Goal: Navigation & Orientation: Find specific page/section

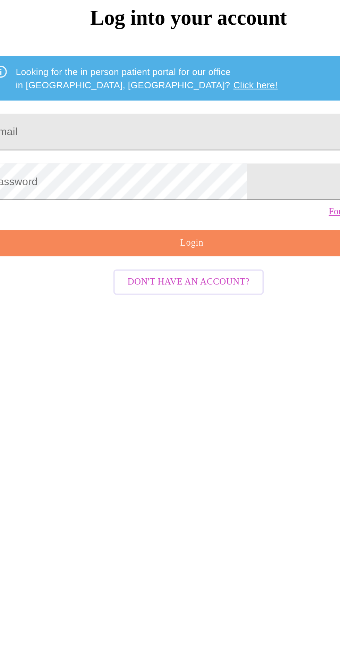
click at [206, 246] on input "Email" at bounding box center [170, 236] width 218 height 19
type input "claytonnadia77@gmail.com"
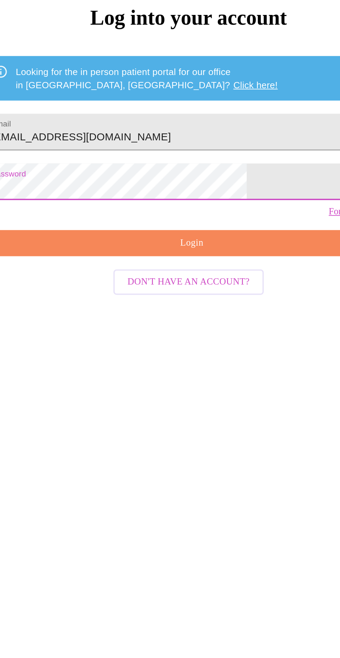
click at [201, 300] on span "Login" at bounding box center [172, 295] width 202 height 9
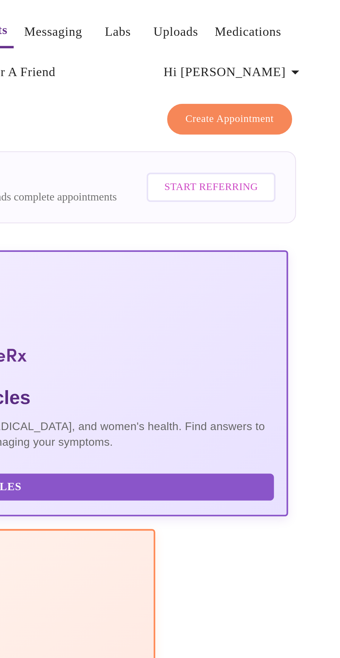
click at [322, 27] on icon "button" at bounding box center [320, 31] width 8 height 8
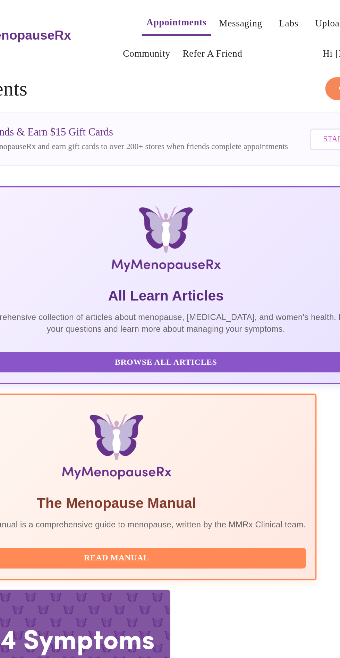
click at [204, 7] on div at bounding box center [170, 329] width 340 height 658
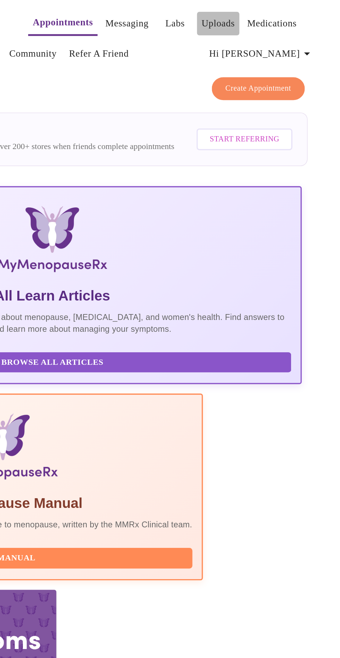
click at [263, 9] on link "Uploads" at bounding box center [268, 14] width 20 height 10
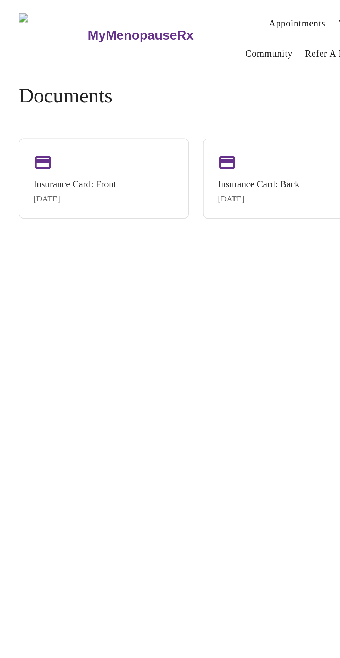
click at [149, 27] on link "Community" at bounding box center [159, 32] width 28 height 10
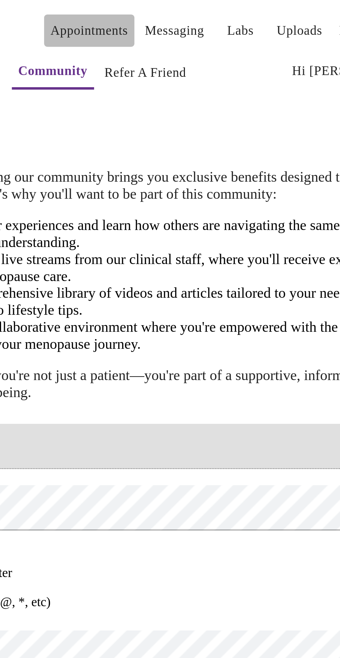
click at [167, 11] on link "Appointments" at bounding box center [175, 13] width 33 height 10
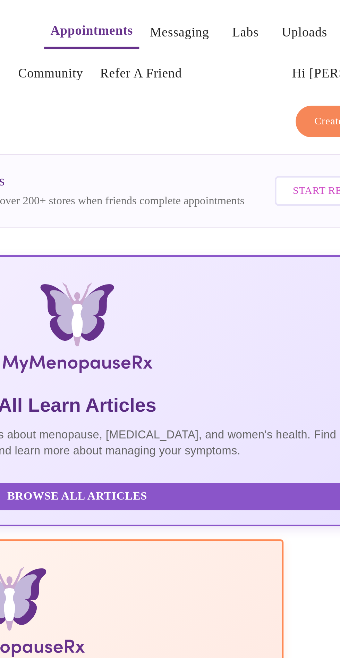
click at [201, 9] on link "Messaging" at bounding box center [213, 14] width 25 height 10
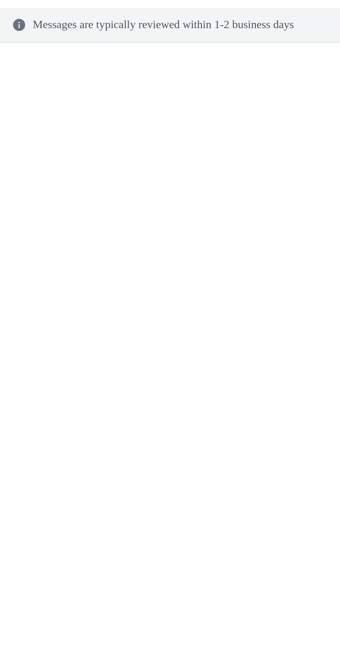
scroll to position [32, 0]
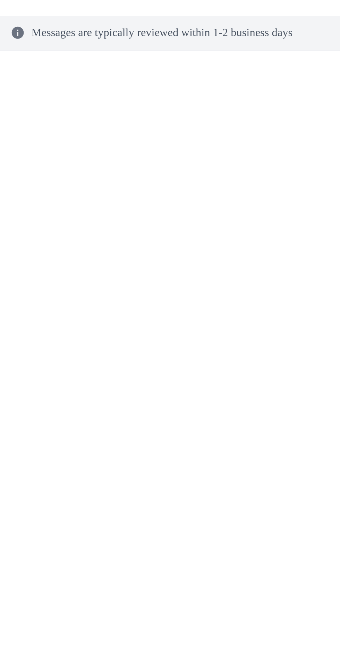
click at [239, 69] on div "Messages are typically reviewed within 1-2 business days" at bounding box center [223, 340] width 214 height 543
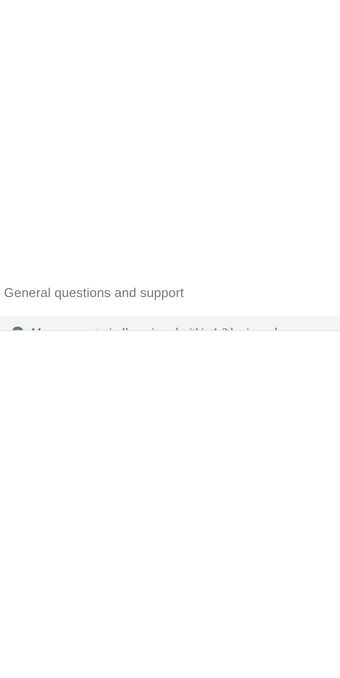
scroll to position [0, 0]
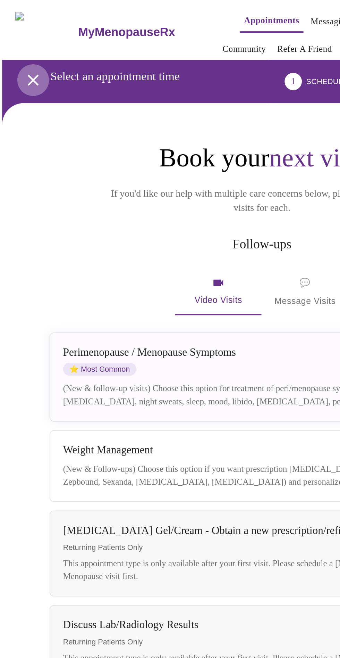
click at [21, 56] on button "open drawer" at bounding box center [23, 51] width 20 height 20
